Goal: Task Accomplishment & Management: Manage account settings

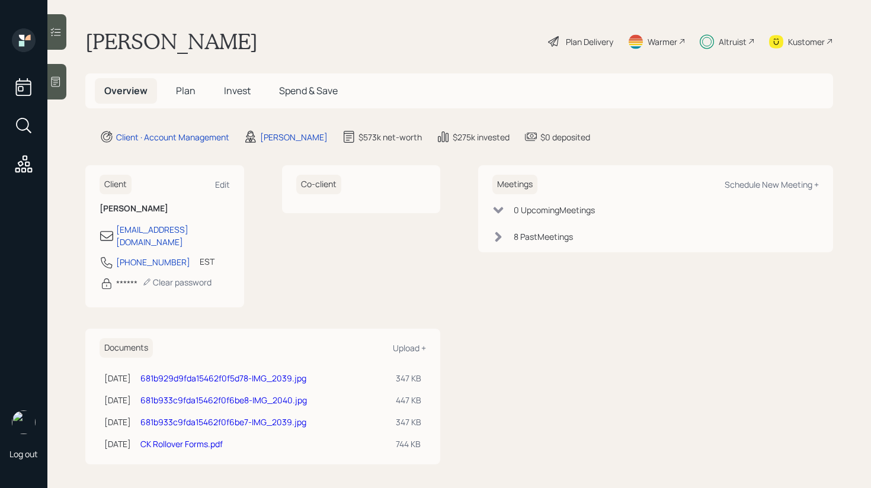
click at [243, 101] on h5 "Invest" at bounding box center [237, 90] width 46 height 25
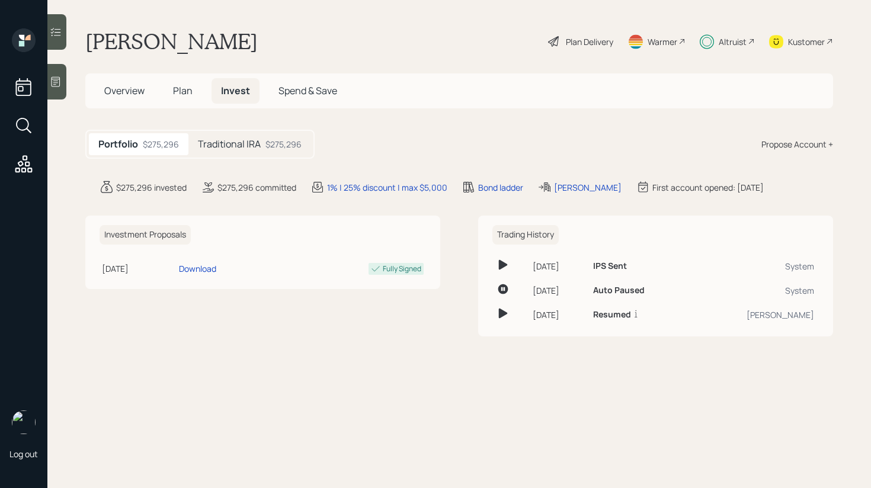
click at [254, 150] on h5 "Traditional IRA" at bounding box center [229, 144] width 63 height 11
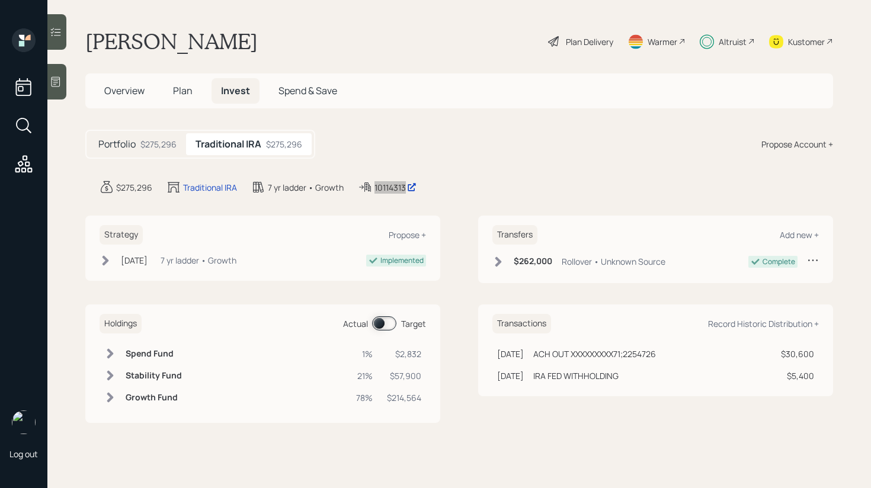
drag, startPoint x: 384, startPoint y: 188, endPoint x: 551, endPoint y: 18, distance: 238.3
click at [0, 0] on div "Log out [PERSON_NAME] Plan Delivery Warmer Altruist Kustomer Overview Plan Inve…" at bounding box center [435, 244] width 871 height 488
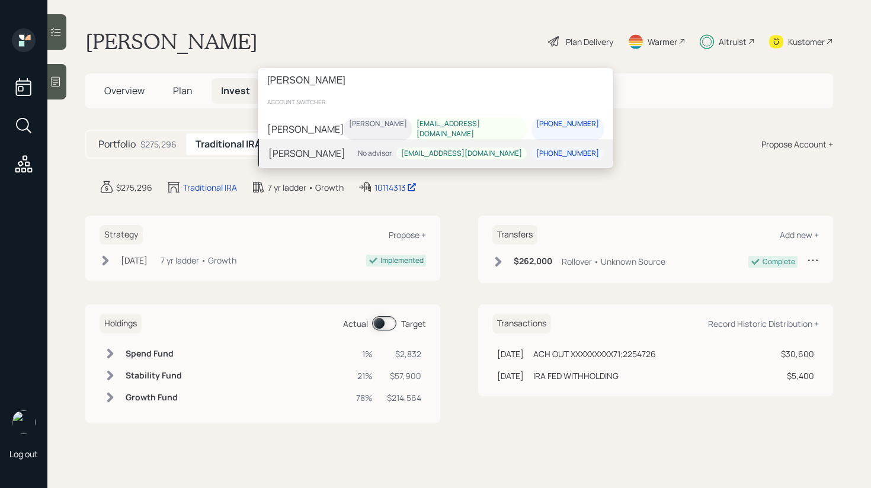
type input "[PERSON_NAME]"
click at [385, 129] on div "[PERSON_NAME] [PERSON_NAME] [EMAIL_ADDRESS][DOMAIN_NAME] [PHONE_NUMBER]" at bounding box center [435, 129] width 355 height 37
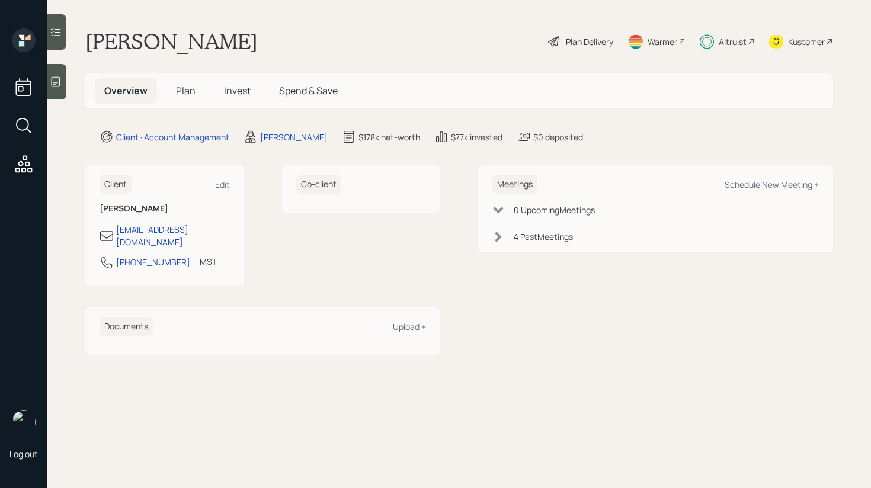
click at [241, 95] on span "Invest" at bounding box center [237, 90] width 27 height 13
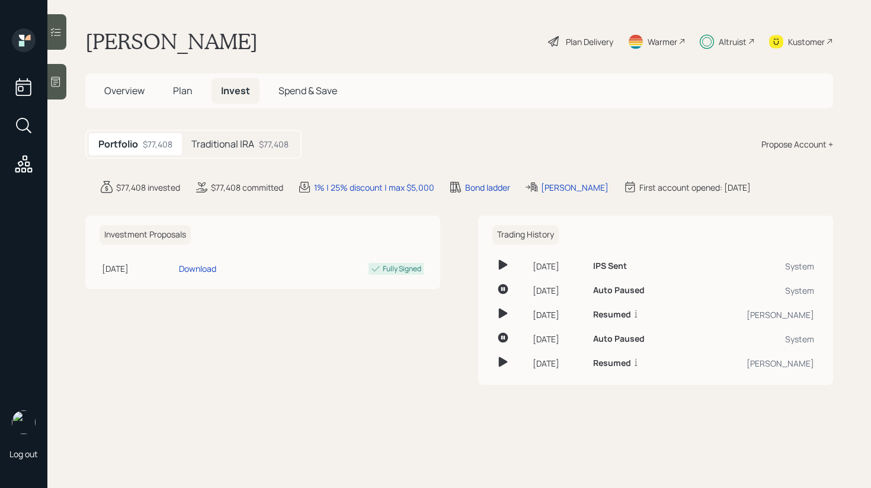
click at [250, 141] on h5 "Traditional IRA" at bounding box center [222, 144] width 63 height 11
